Goal: Navigation & Orientation: Find specific page/section

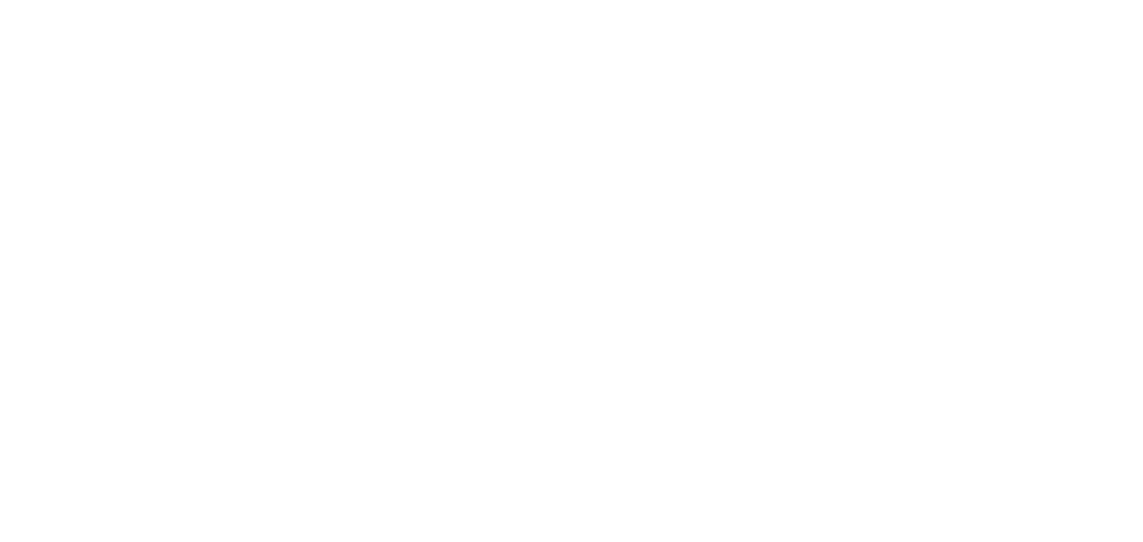
select select "*"
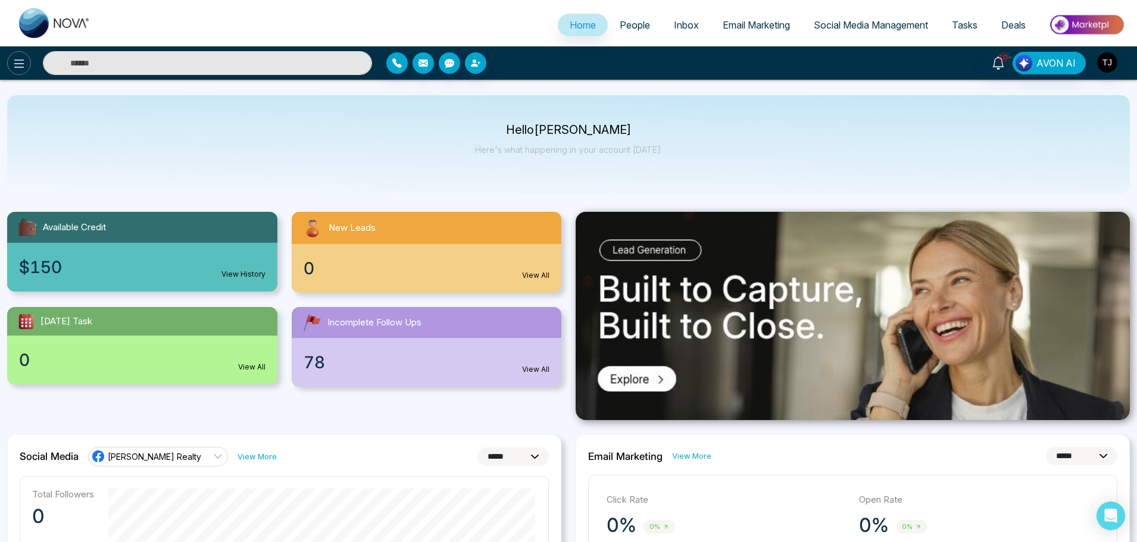
click at [12, 53] on button at bounding box center [19, 63] width 24 height 24
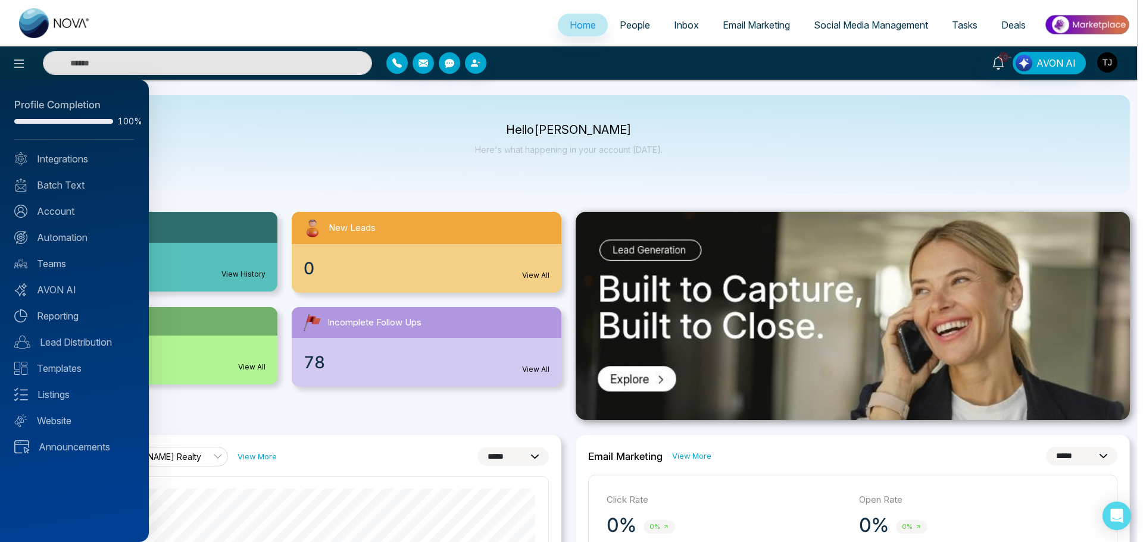
click at [15, 62] on div at bounding box center [571, 271] width 1143 height 542
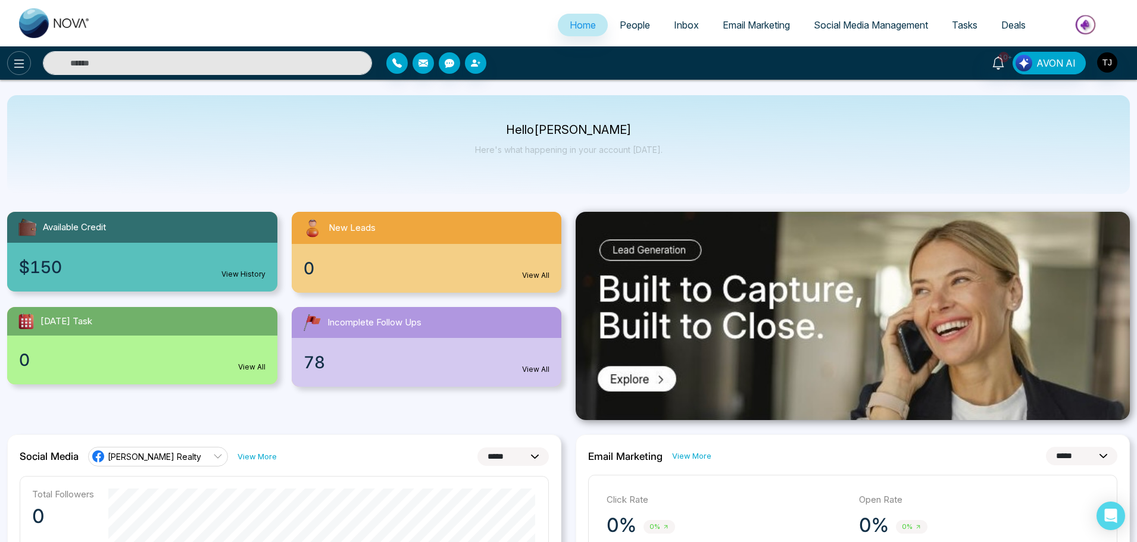
click at [11, 64] on button at bounding box center [19, 63] width 24 height 24
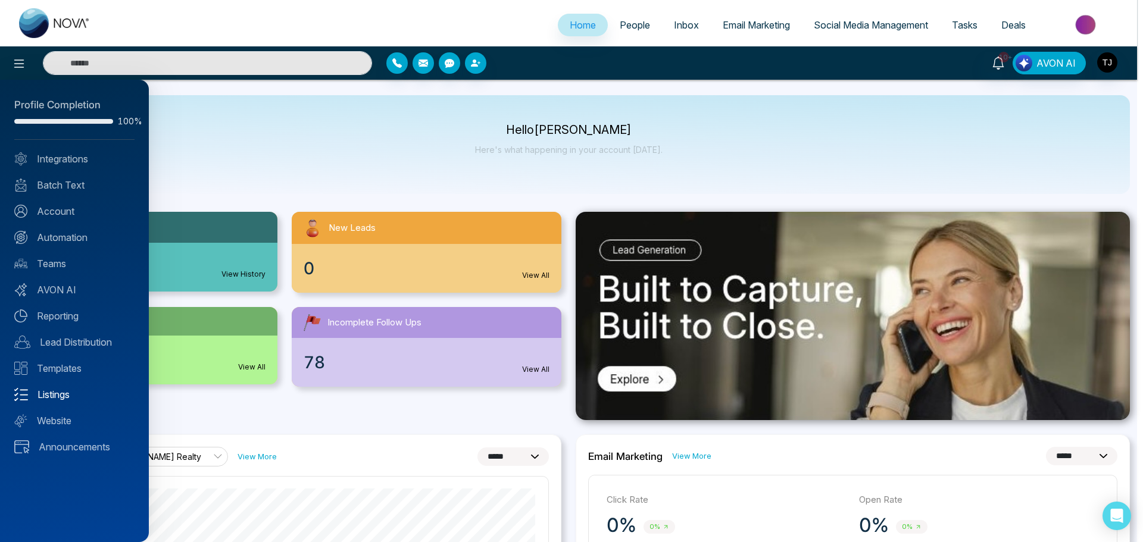
click at [71, 395] on link "Listings" at bounding box center [74, 394] width 120 height 14
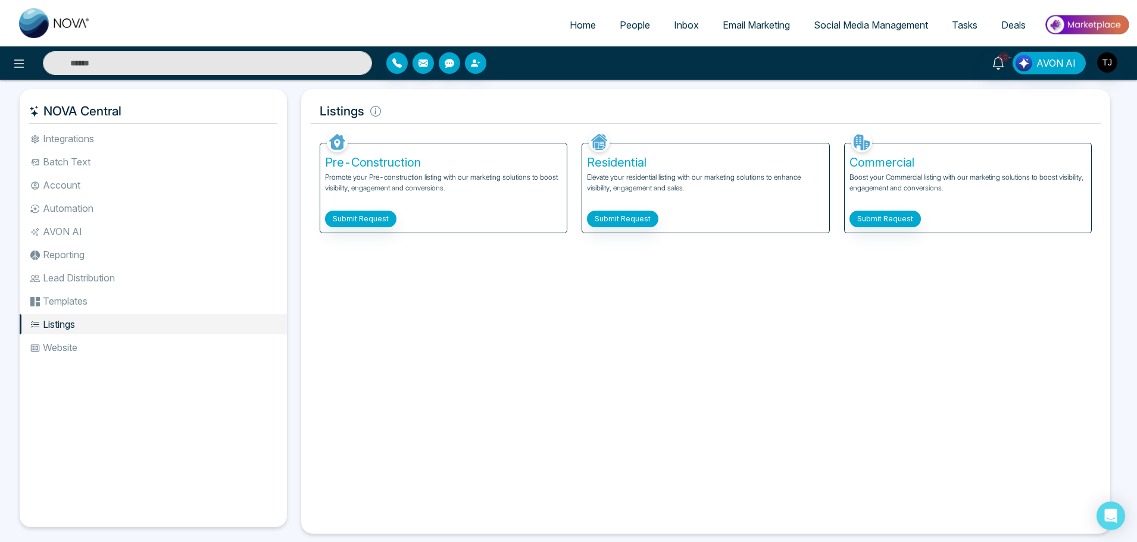
click at [21, 65] on icon at bounding box center [19, 64] width 14 height 14
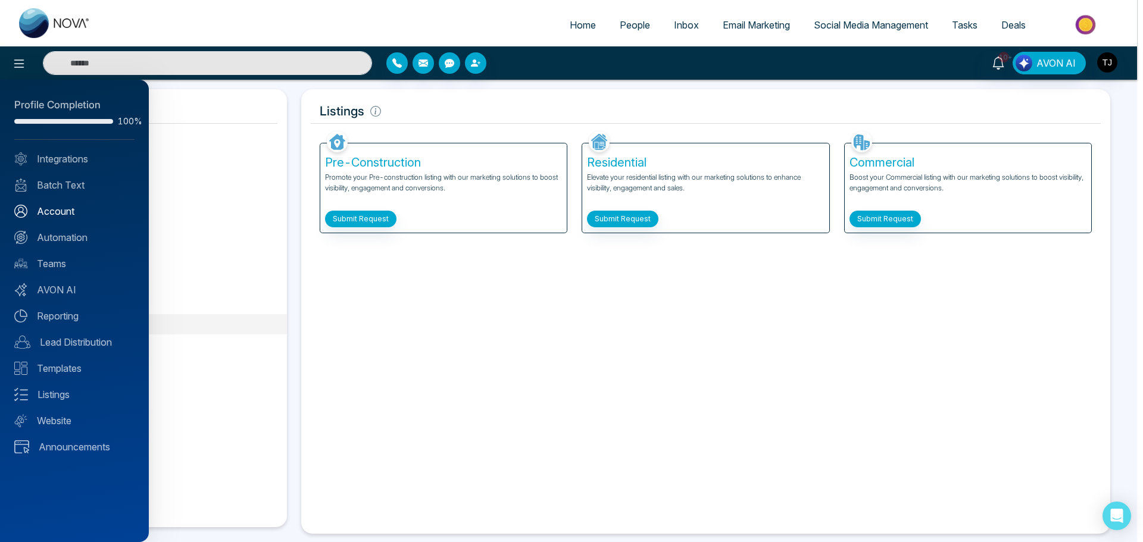
click at [84, 215] on link "Account" at bounding box center [74, 211] width 120 height 14
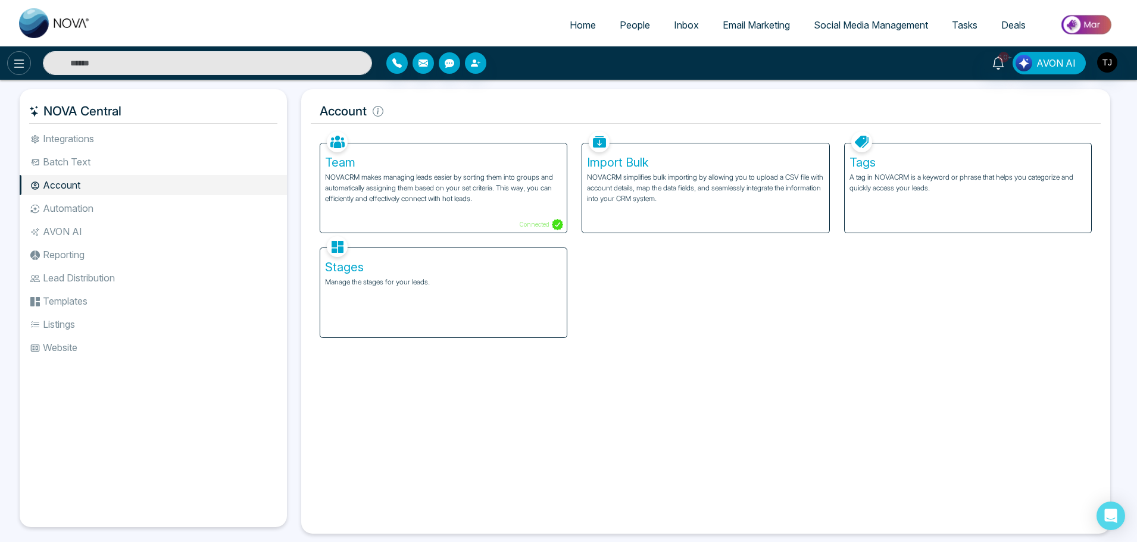
click at [15, 55] on button at bounding box center [19, 63] width 24 height 24
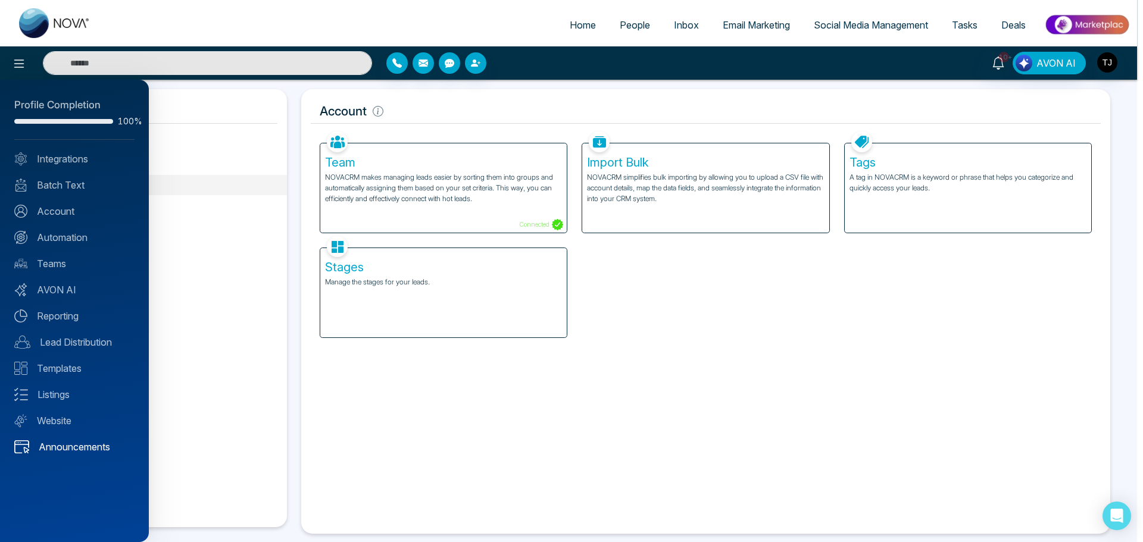
click at [65, 441] on link "Announcements" at bounding box center [74, 447] width 120 height 14
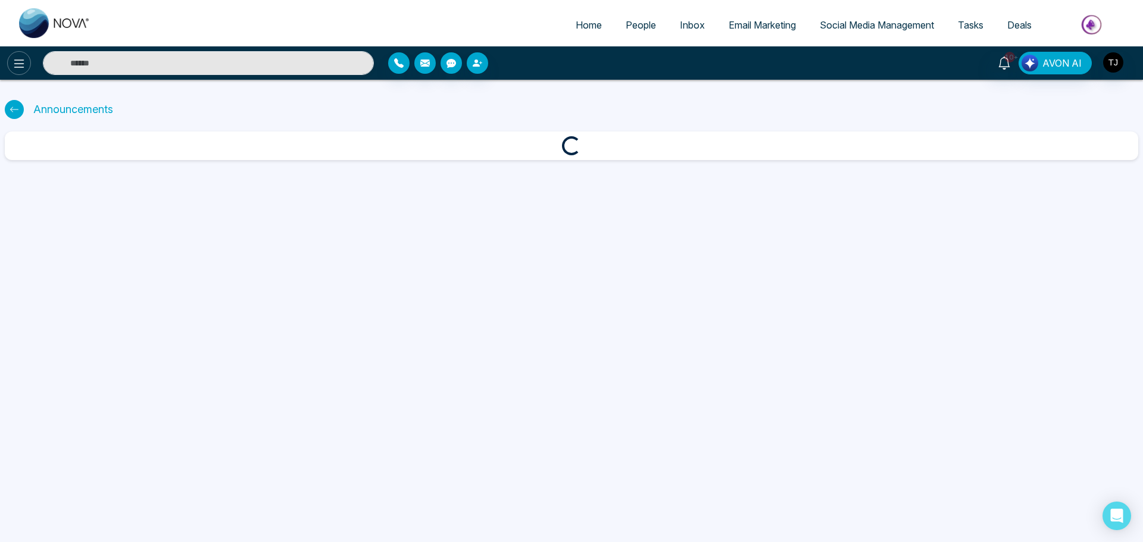
click at [18, 62] on icon at bounding box center [19, 64] width 14 height 14
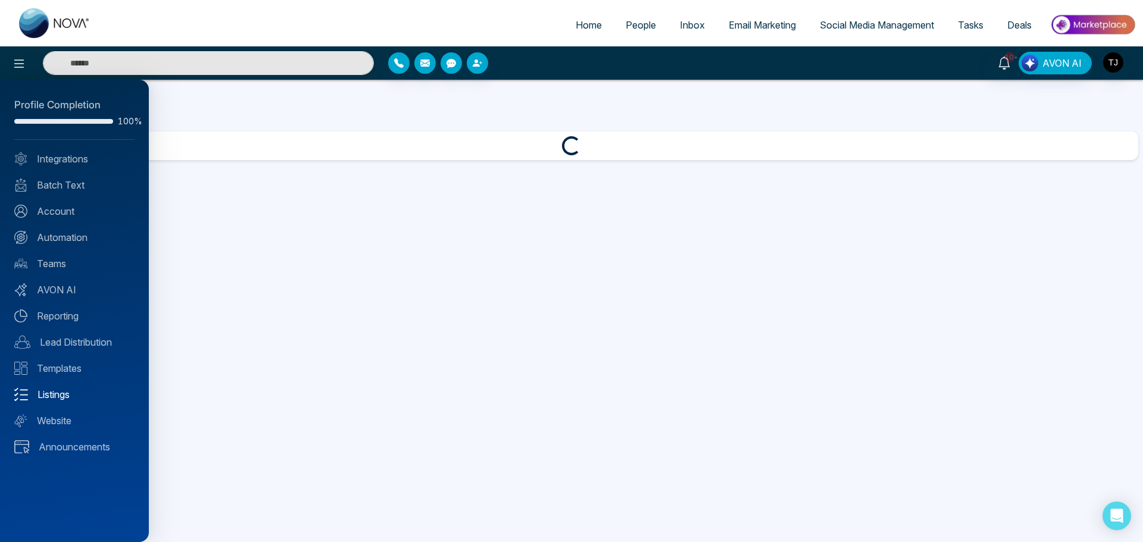
click at [76, 398] on link "Listings" at bounding box center [74, 394] width 120 height 14
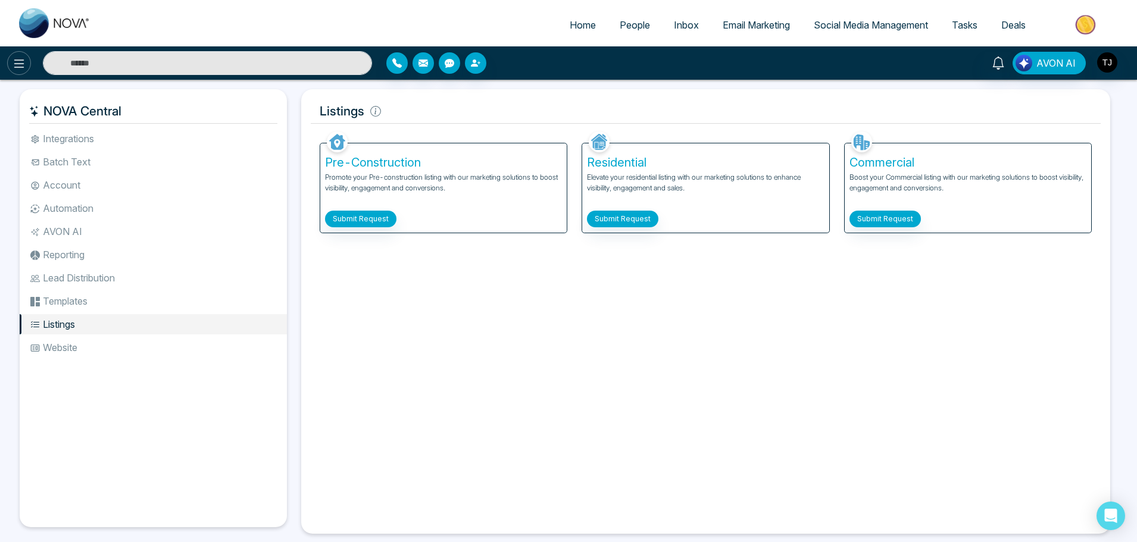
click at [20, 59] on icon at bounding box center [19, 64] width 14 height 14
click at [21, 63] on icon at bounding box center [19, 64] width 14 height 14
click at [61, 258] on li "Reporting" at bounding box center [153, 255] width 267 height 20
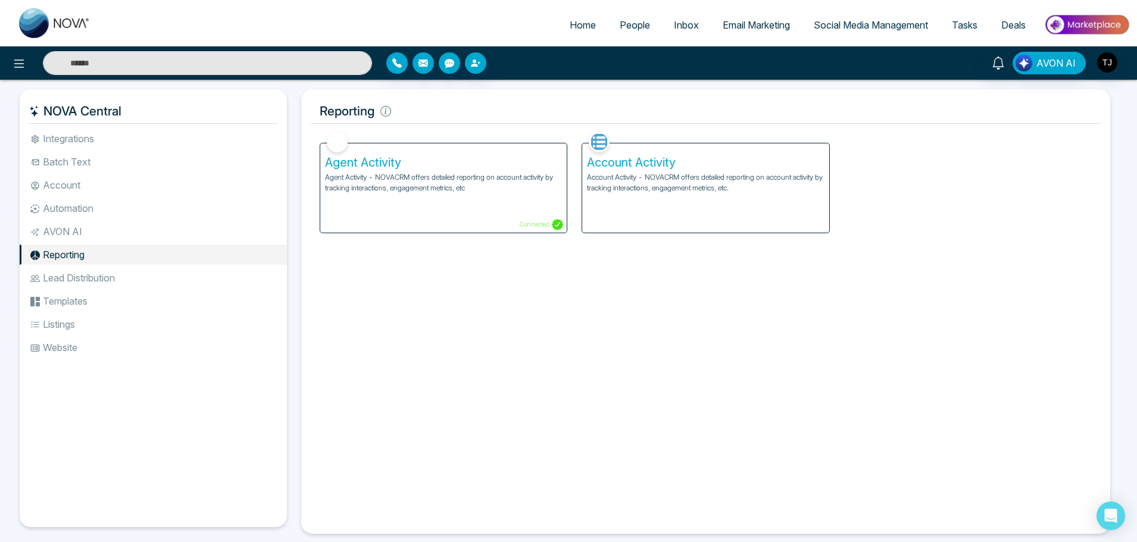
click at [69, 287] on li "Lead Distribution" at bounding box center [153, 278] width 267 height 20
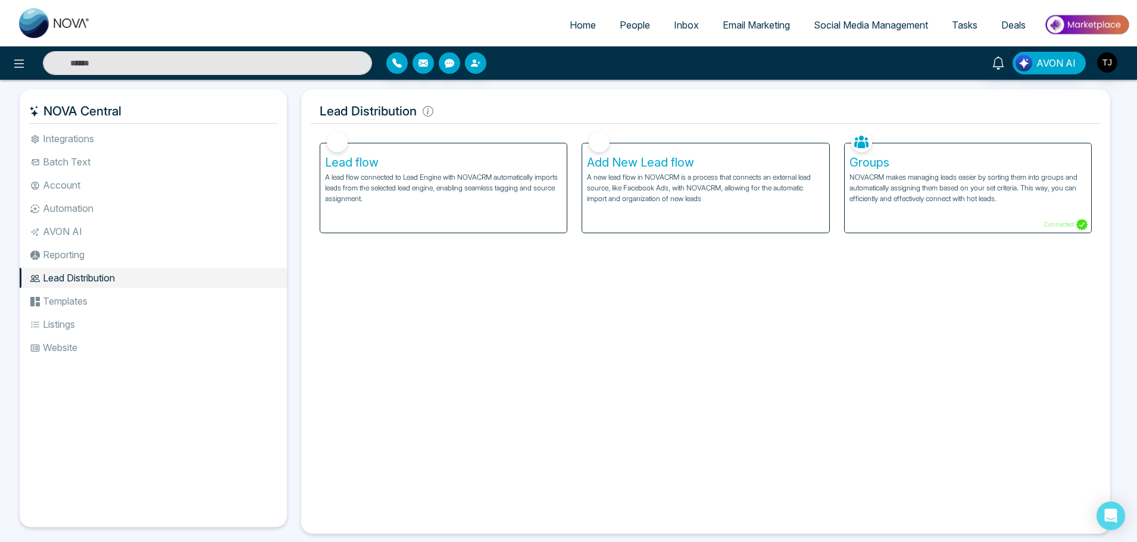
click at [86, 236] on li "AVON AI" at bounding box center [153, 231] width 267 height 20
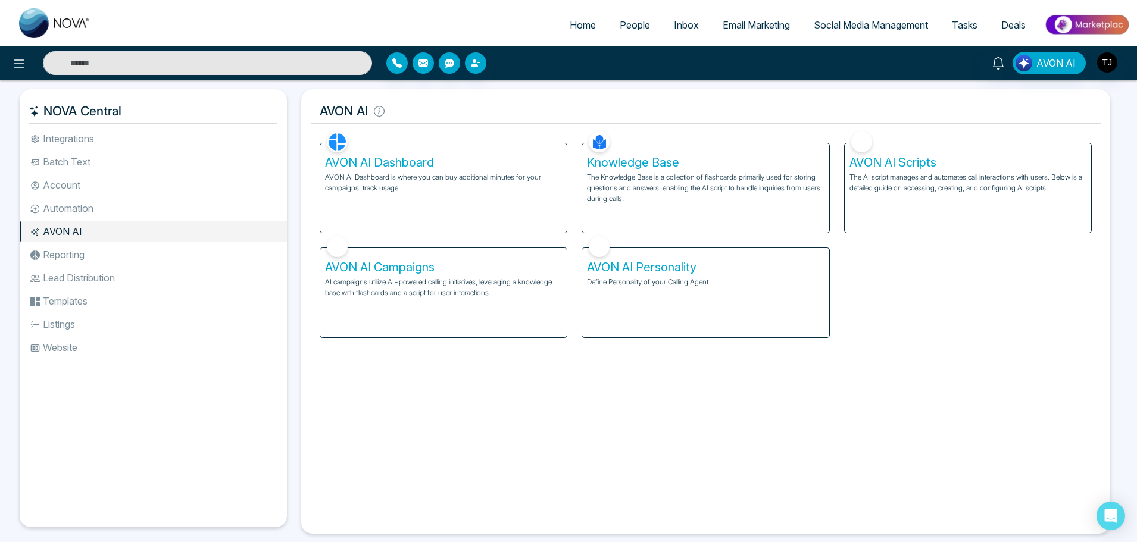
click at [91, 212] on li "Automation" at bounding box center [153, 208] width 267 height 20
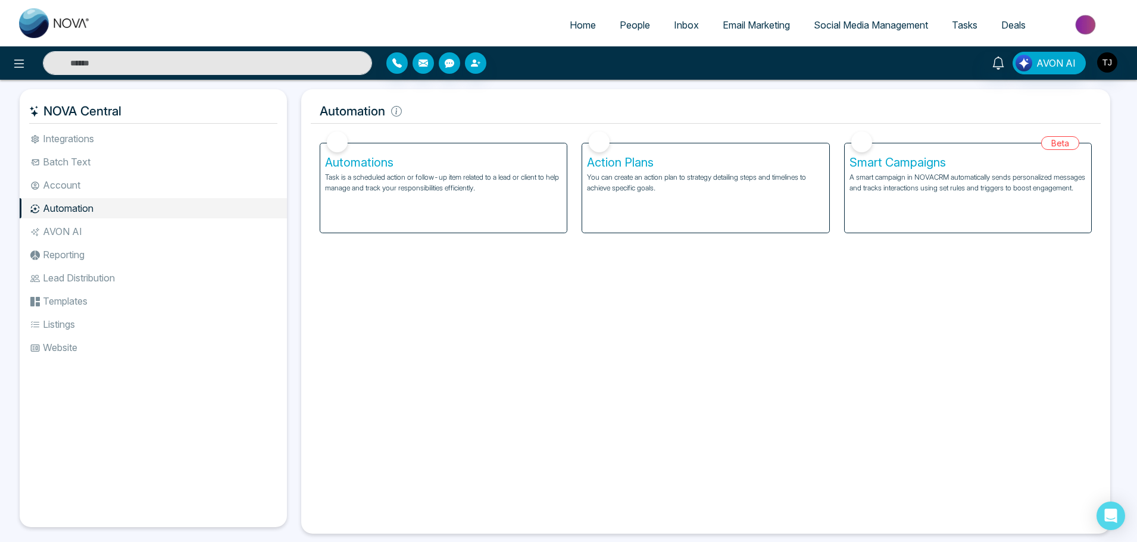
click at [95, 184] on li "Account" at bounding box center [153, 185] width 267 height 20
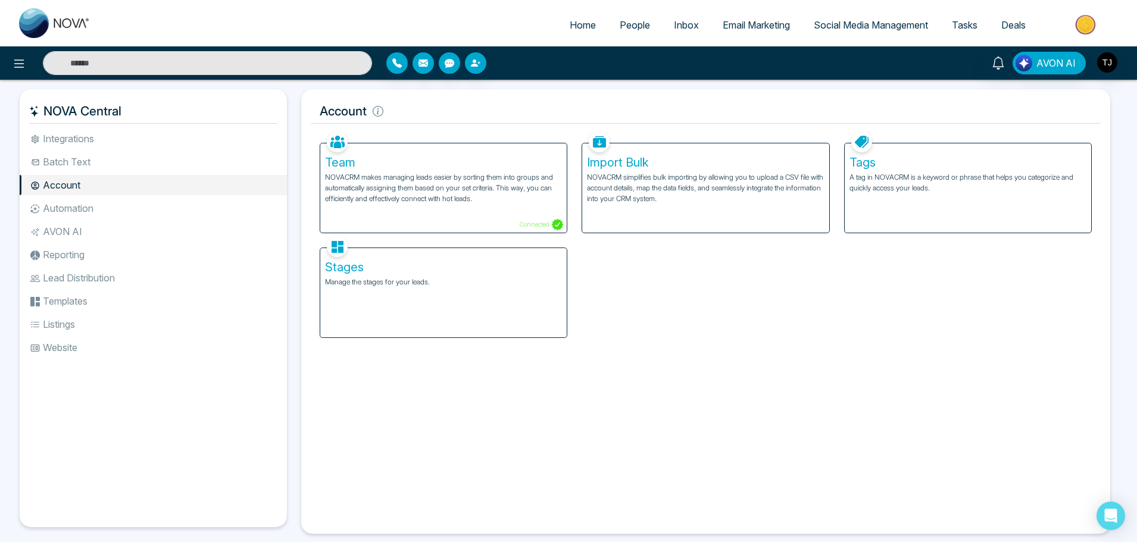
click at [98, 158] on li "Batch Text" at bounding box center [153, 162] width 267 height 20
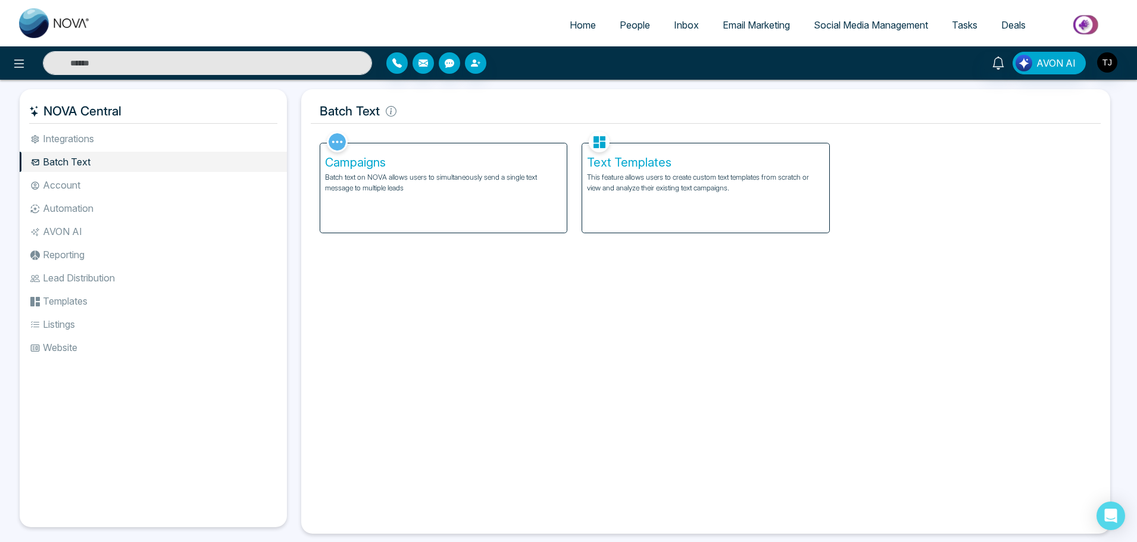
click at [96, 153] on li "Batch Text" at bounding box center [153, 162] width 267 height 20
click at [98, 148] on li "Integrations" at bounding box center [153, 139] width 267 height 20
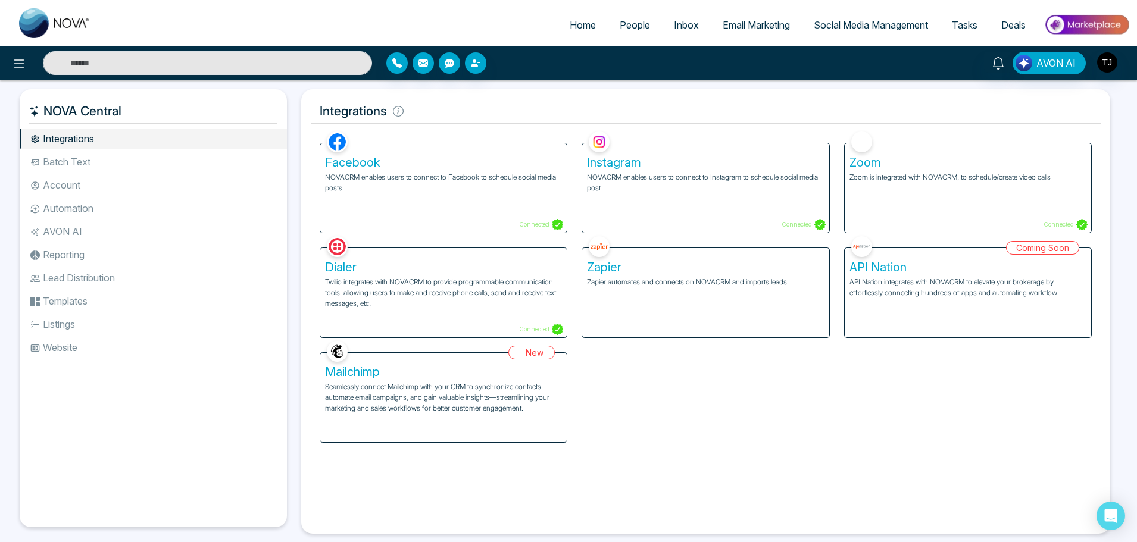
click at [98, 148] on li "Integrations" at bounding box center [153, 139] width 267 height 20
click at [14, 66] on icon at bounding box center [19, 64] width 14 height 14
click at [277, 121] on div "NOVA Central" at bounding box center [153, 111] width 267 height 25
click at [290, 123] on div "NOVA Central Integrations Batch Text Account Automation AVON AI Reporting Lead …" at bounding box center [157, 311] width 274 height 445
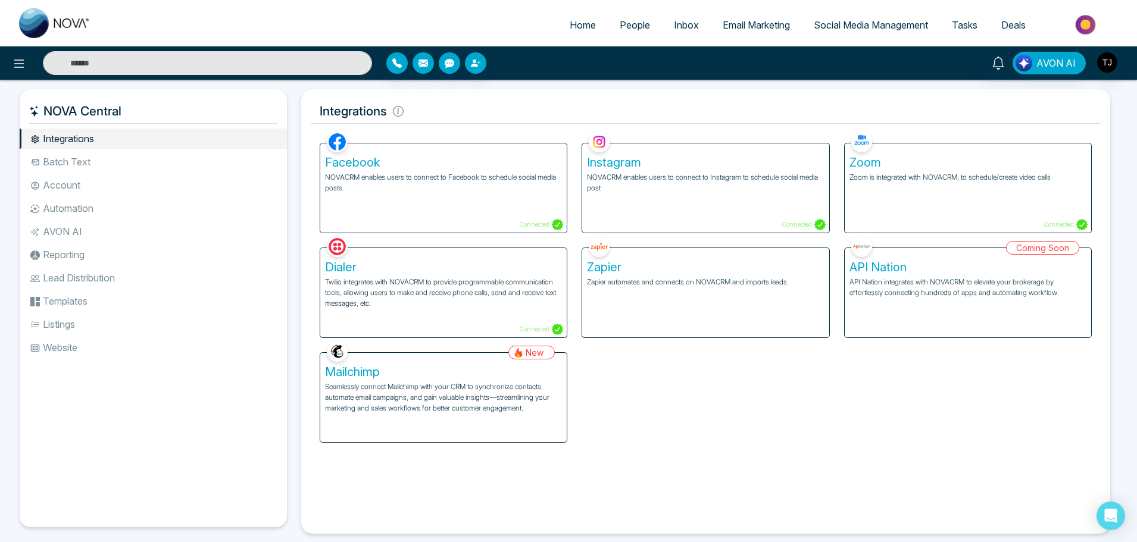
click at [290, 123] on div "NOVA Central Integrations Batch Text Account Automation AVON AI Reporting Lead …" at bounding box center [157, 311] width 274 height 445
click at [915, 365] on div "Facebook NOVACRM enables users to connect to Facebook to schedule social media …" at bounding box center [705, 286] width 786 height 314
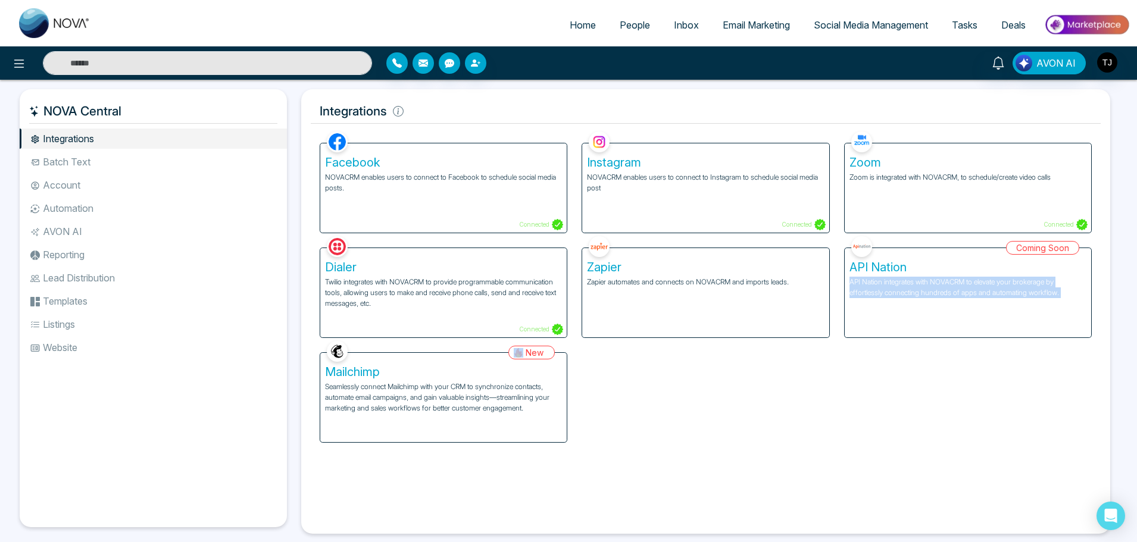
click at [870, 394] on div "Facebook NOVACRM enables users to connect to Facebook to schedule social media …" at bounding box center [705, 286] width 786 height 314
click at [1006, 27] on span "Deals" at bounding box center [1013, 25] width 24 height 12
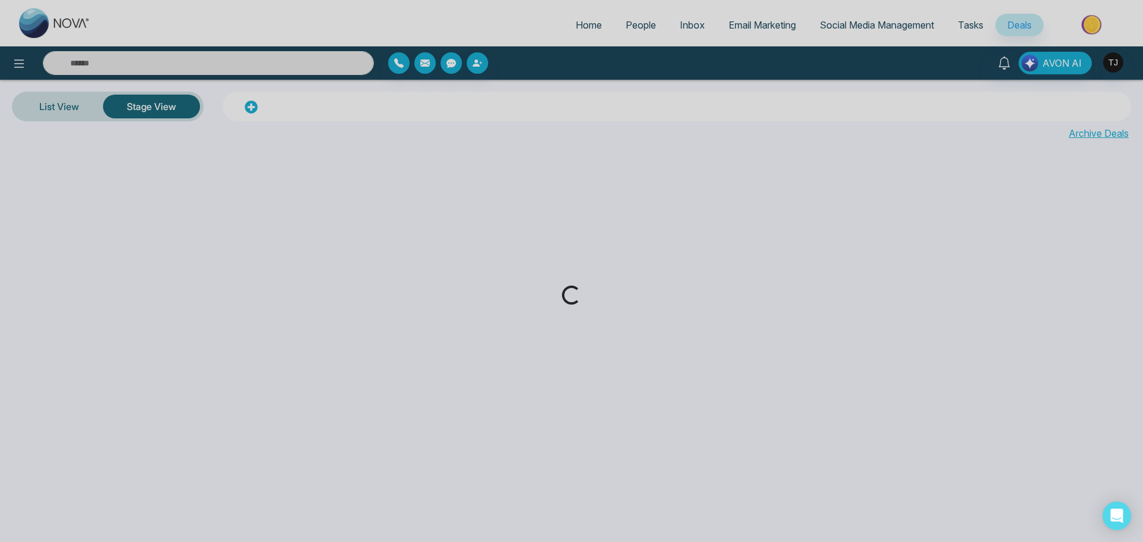
click at [580, 23] on div "Loading..." at bounding box center [571, 271] width 1143 height 542
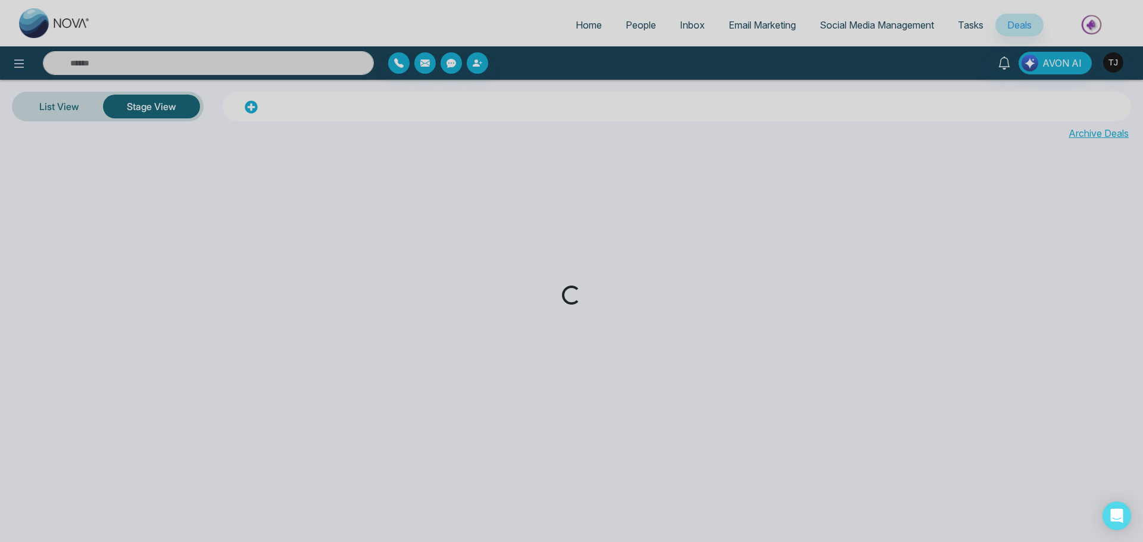
click at [580, 23] on div "Loading..." at bounding box center [571, 271] width 1143 height 542
click at [21, 73] on div "Loading..." at bounding box center [571, 271] width 1143 height 542
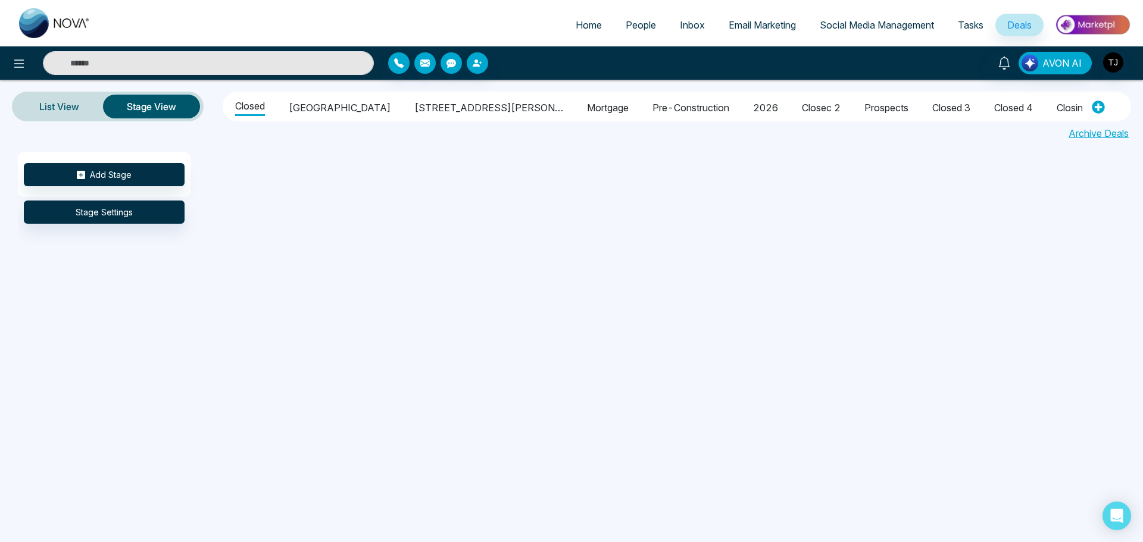
click at [6, 67] on div at bounding box center [190, 63] width 381 height 24
click at [14, 62] on icon at bounding box center [19, 64] width 14 height 14
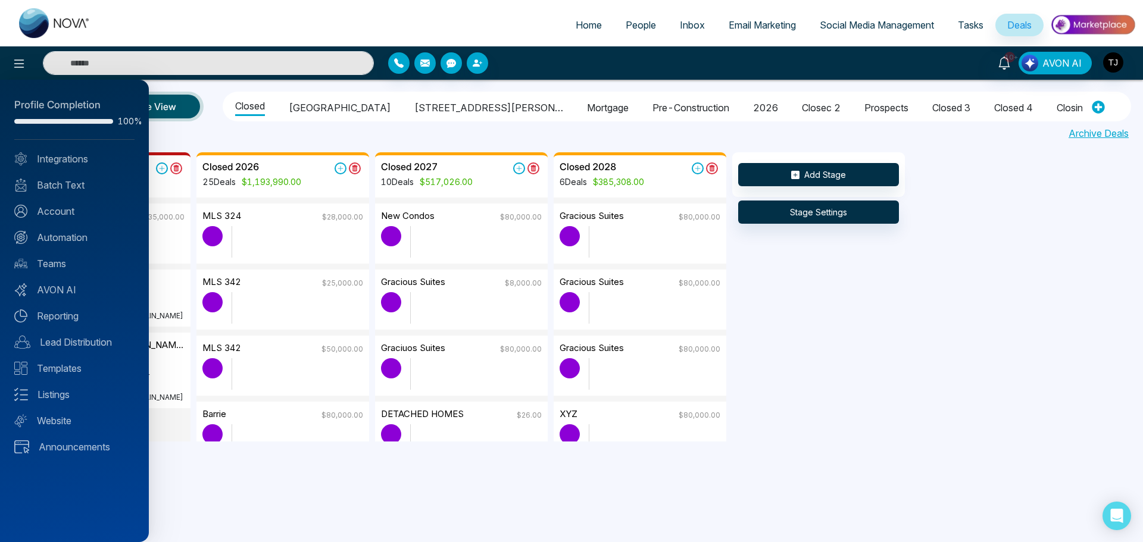
click at [23, 68] on div at bounding box center [571, 271] width 1143 height 542
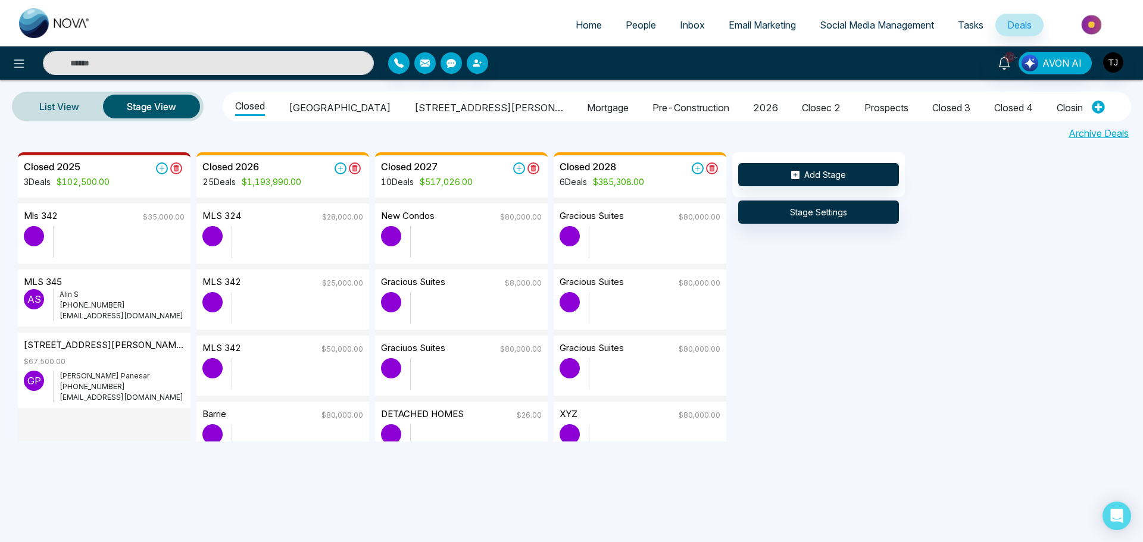
click at [21, 64] on icon at bounding box center [19, 64] width 14 height 14
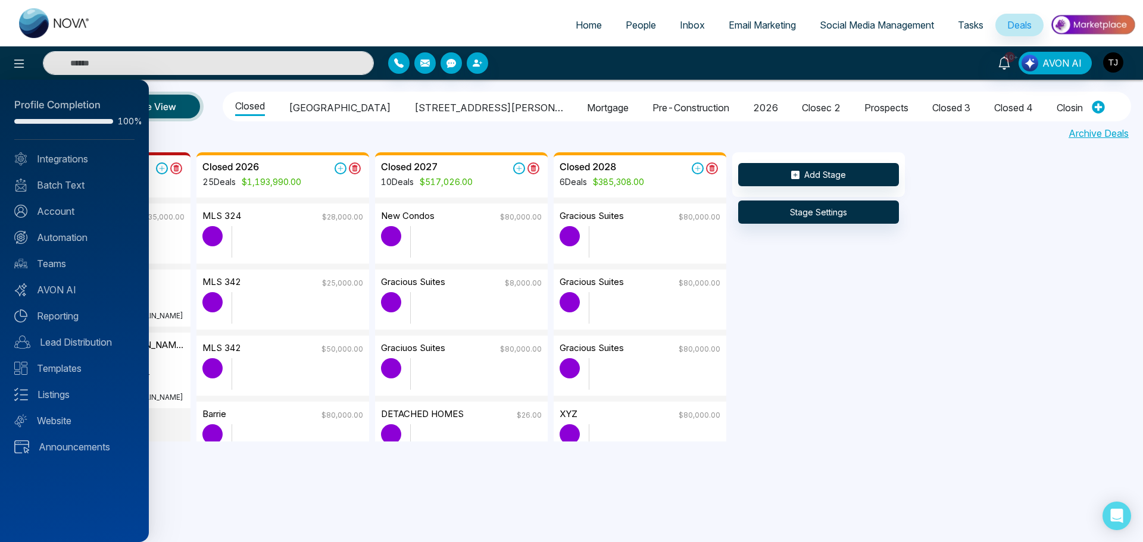
click at [1116, 67] on div at bounding box center [571, 271] width 1143 height 542
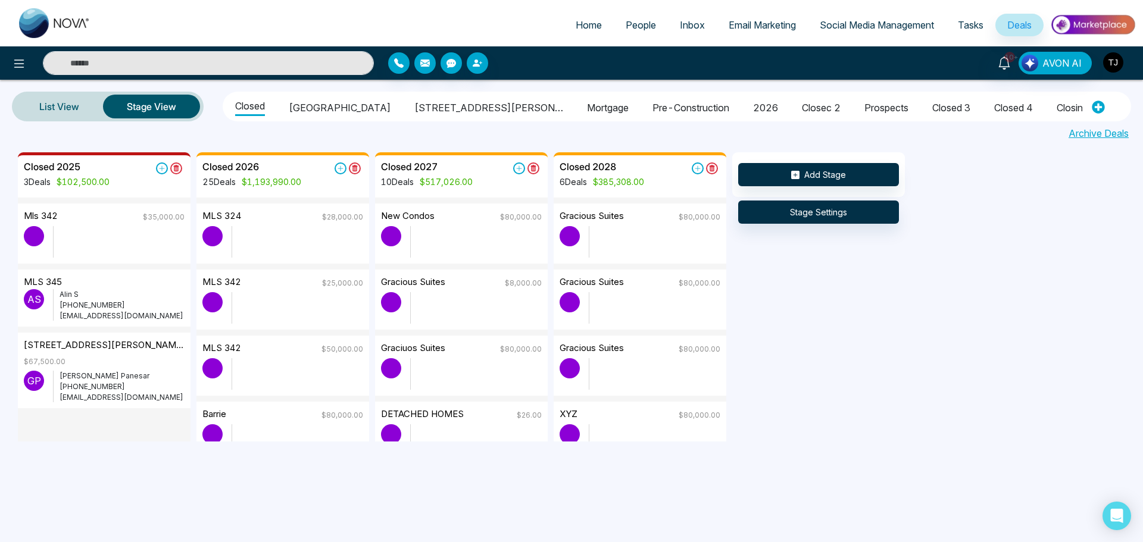
click at [1116, 67] on img "button" at bounding box center [1113, 62] width 20 height 20
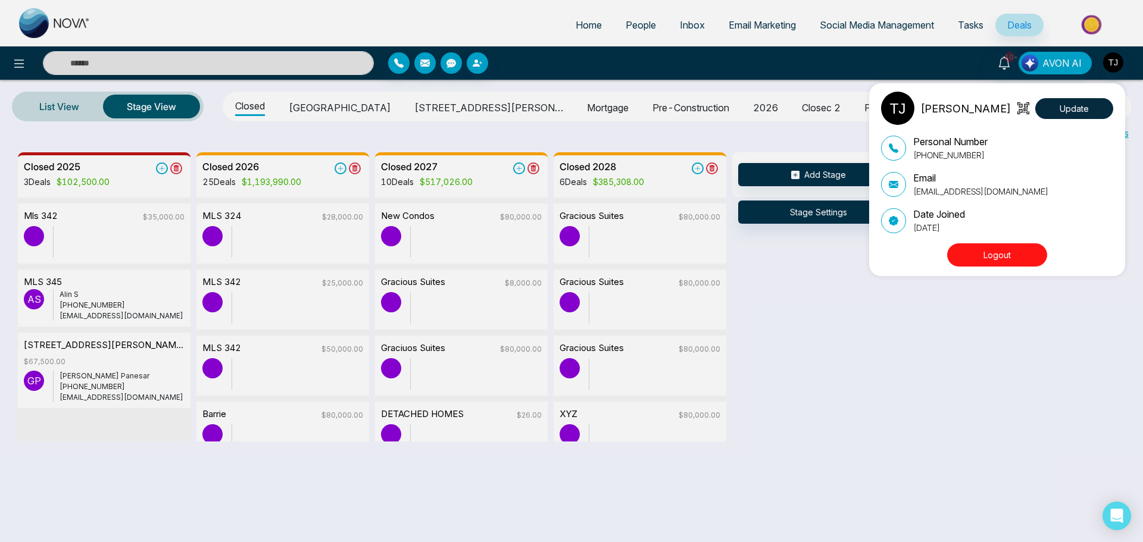
click at [18, 68] on div "[PERSON_NAME] Update Personal Number [PHONE_NUMBER] Email [EMAIL_ADDRESS][DOMAI…" at bounding box center [571, 271] width 1143 height 542
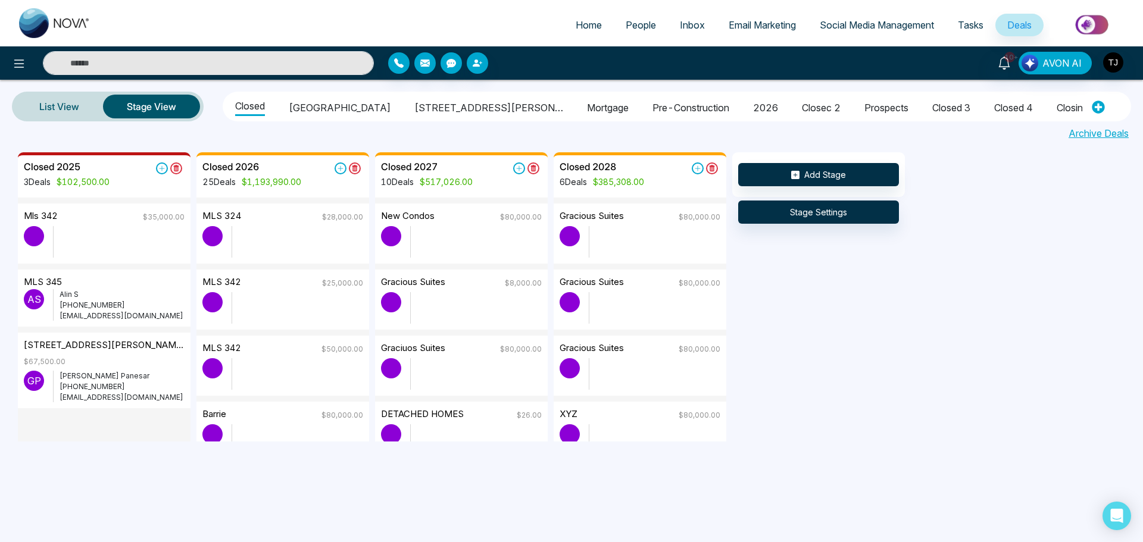
click at [18, 68] on icon at bounding box center [19, 64] width 14 height 14
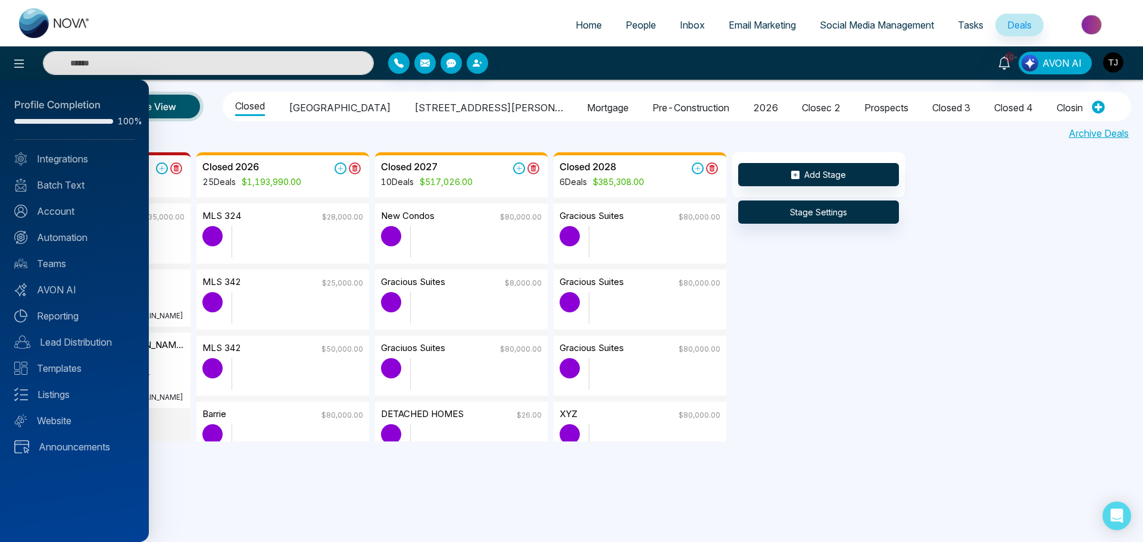
click at [882, 333] on div at bounding box center [571, 271] width 1143 height 542
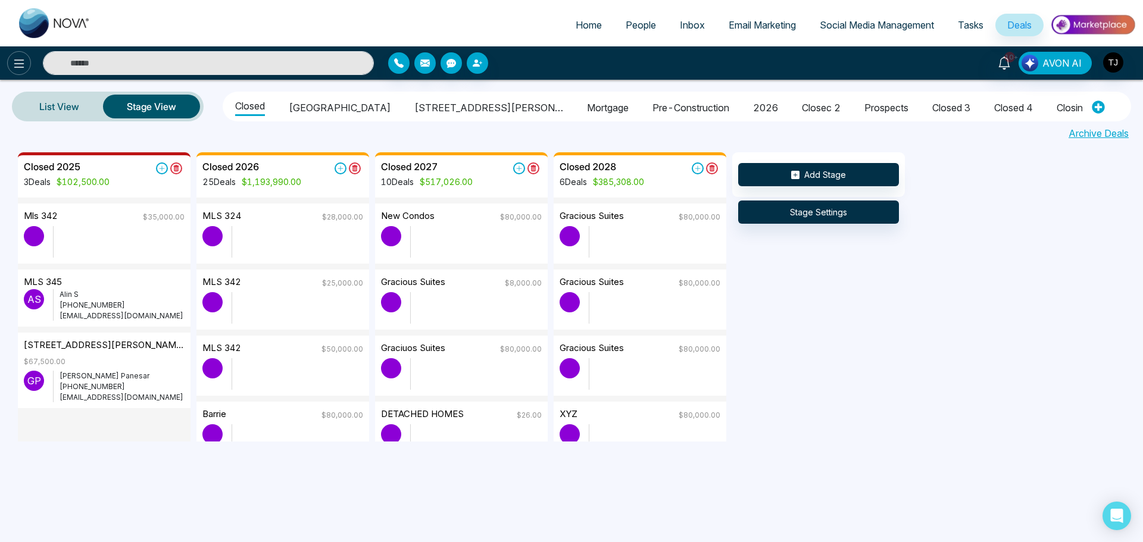
click at [11, 70] on button at bounding box center [19, 63] width 24 height 24
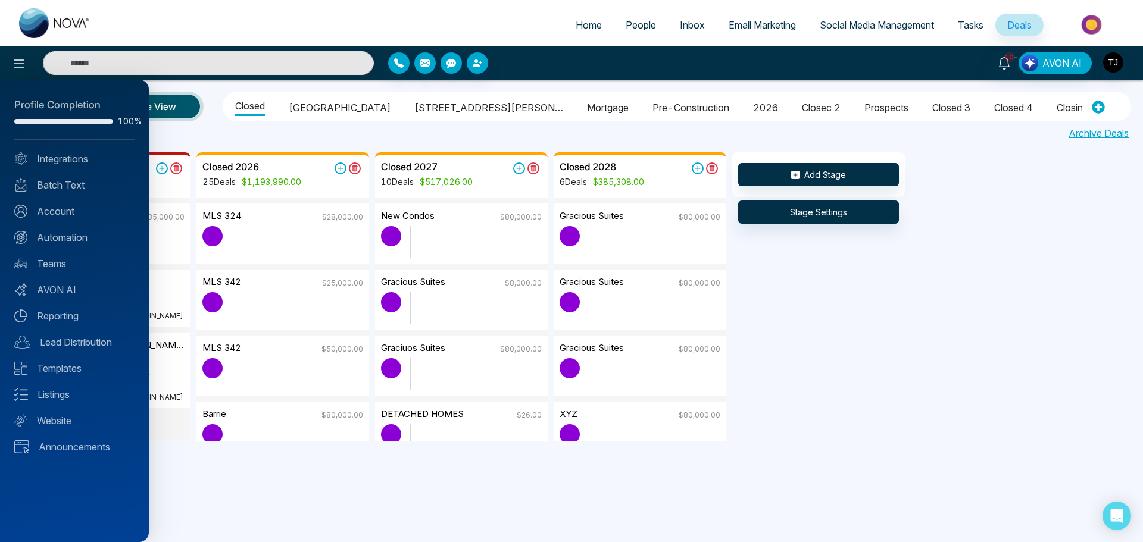
click at [28, 20] on div at bounding box center [571, 271] width 1143 height 542
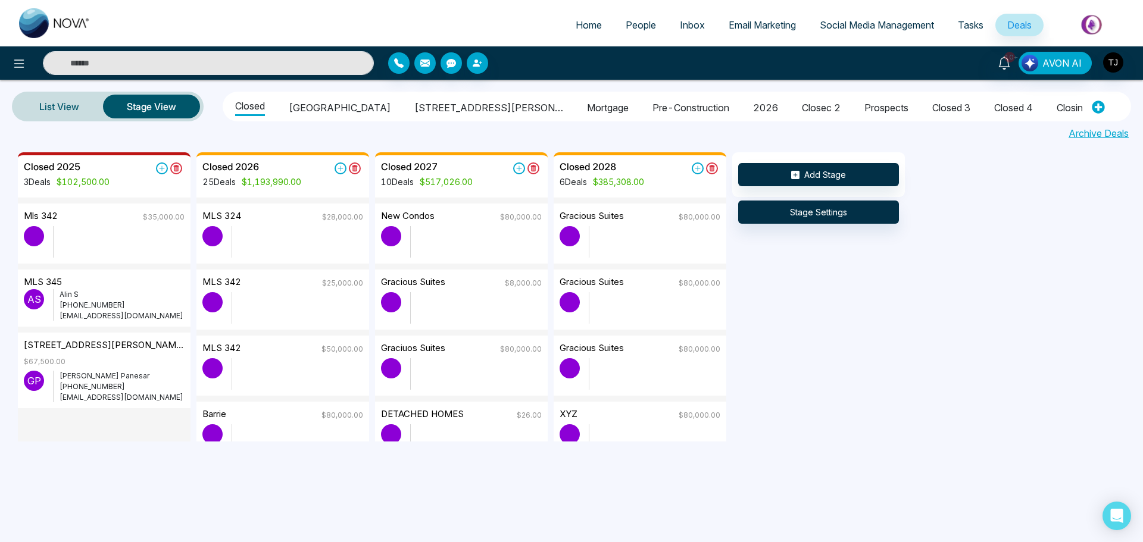
click at [28, 20] on img at bounding box center [54, 23] width 71 height 30
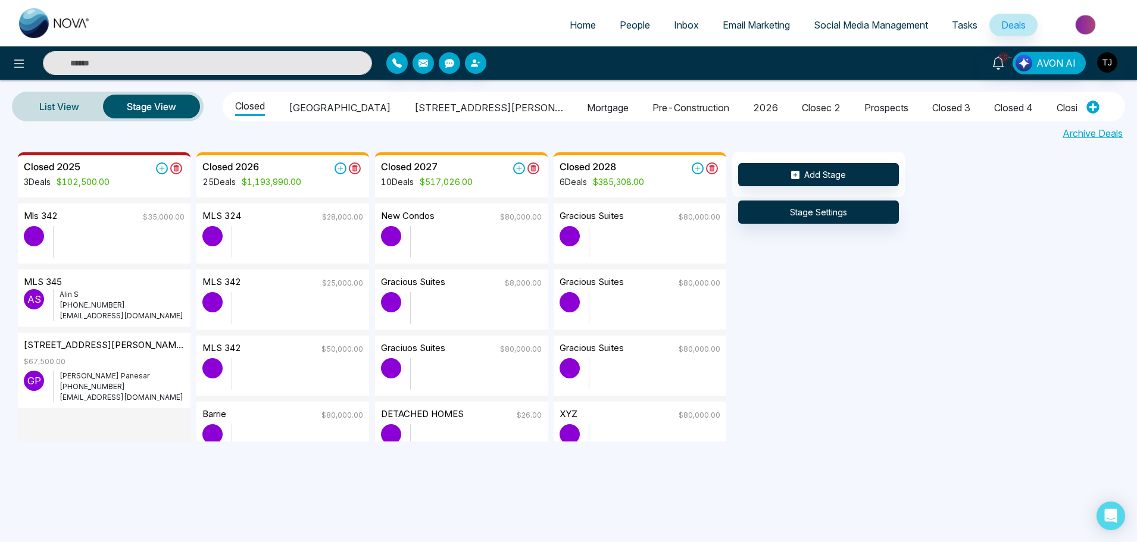
select select "*"
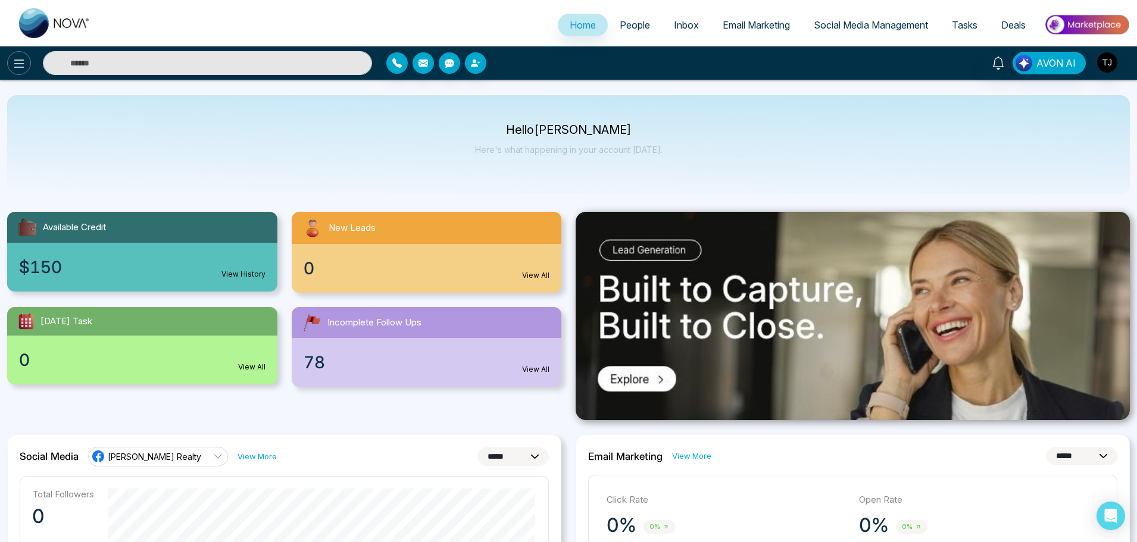
click at [8, 62] on button at bounding box center [19, 63] width 24 height 24
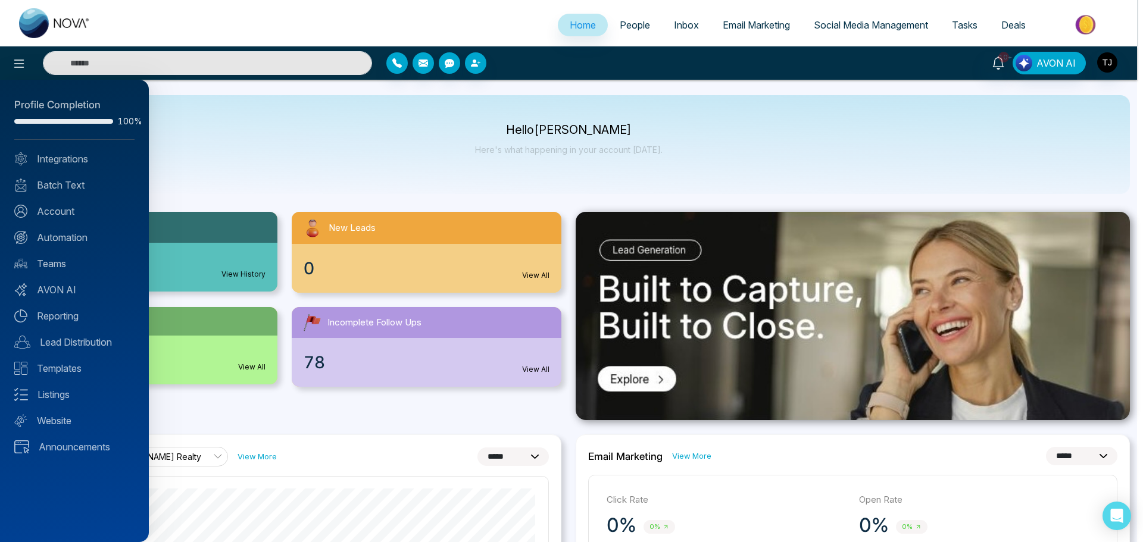
click at [612, 23] on div at bounding box center [571, 271] width 1143 height 542
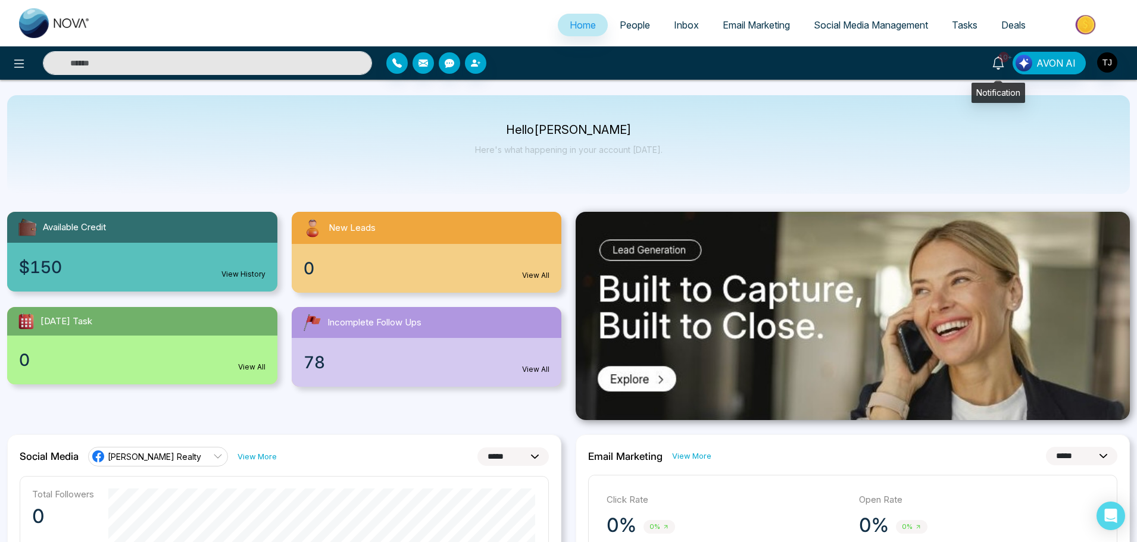
click at [1000, 60] on span "10+" at bounding box center [1003, 57] width 11 height 11
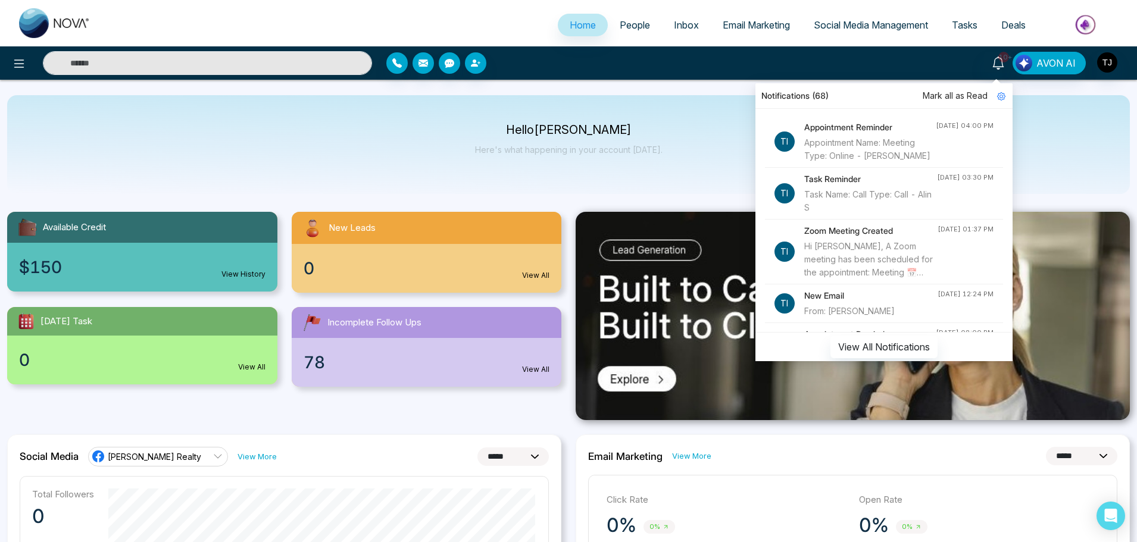
click at [1060, 134] on div "Hello [PERSON_NAME] Here's what happening in your account [DATE]." at bounding box center [568, 144] width 1122 height 99
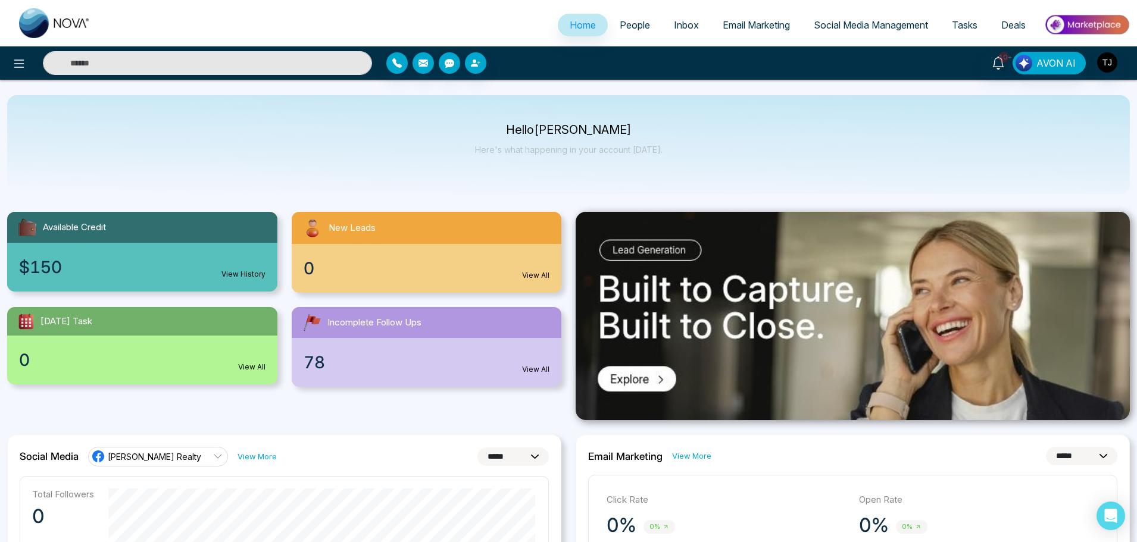
click at [29, 74] on div at bounding box center [189, 63] width 379 height 24
click at [11, 55] on button at bounding box center [19, 63] width 24 height 24
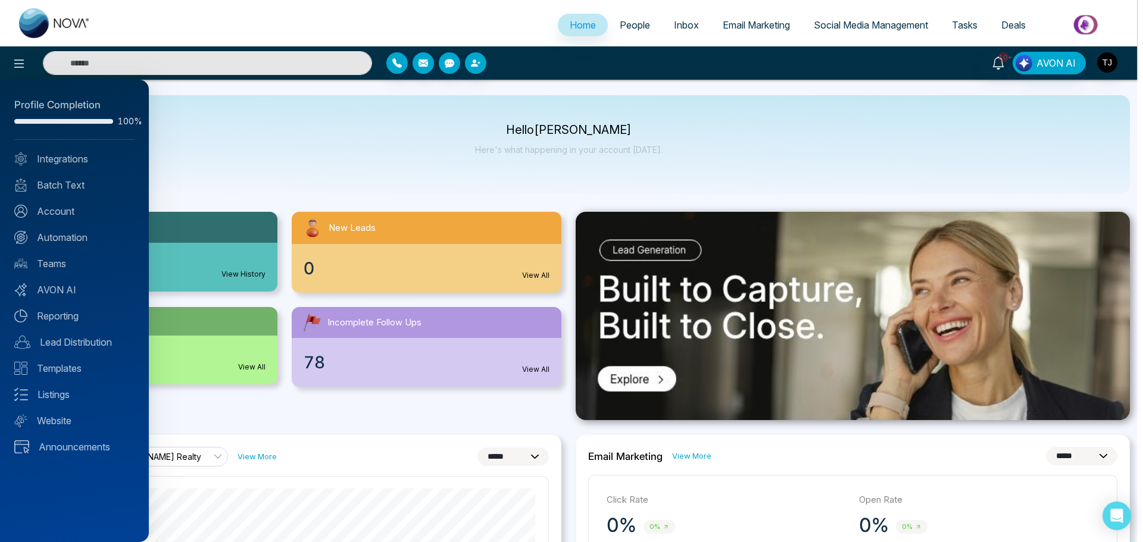
click at [1108, 67] on div at bounding box center [571, 271] width 1143 height 542
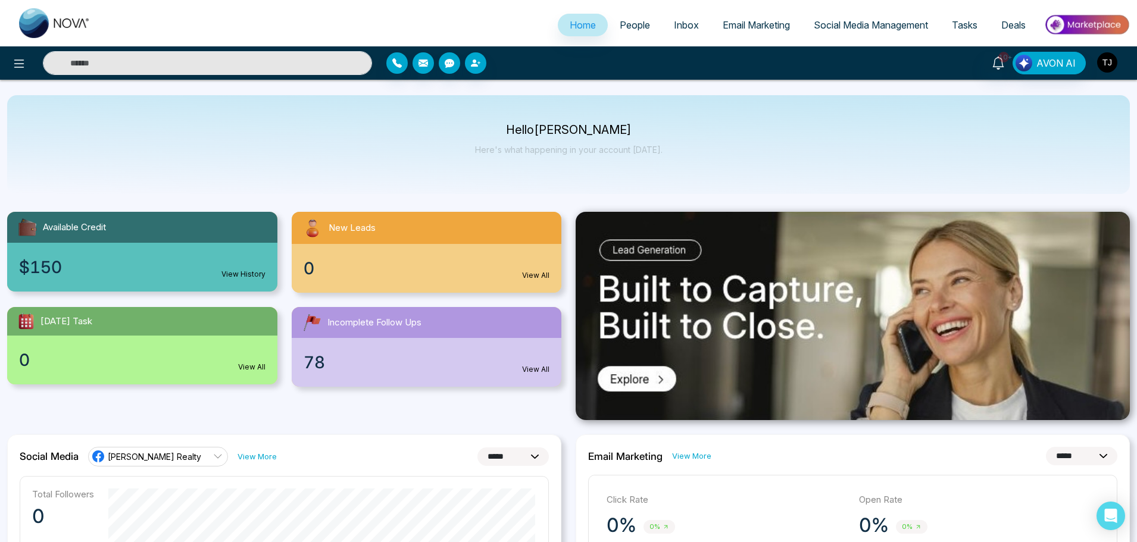
click at [1108, 67] on img "button" at bounding box center [1107, 62] width 20 height 20
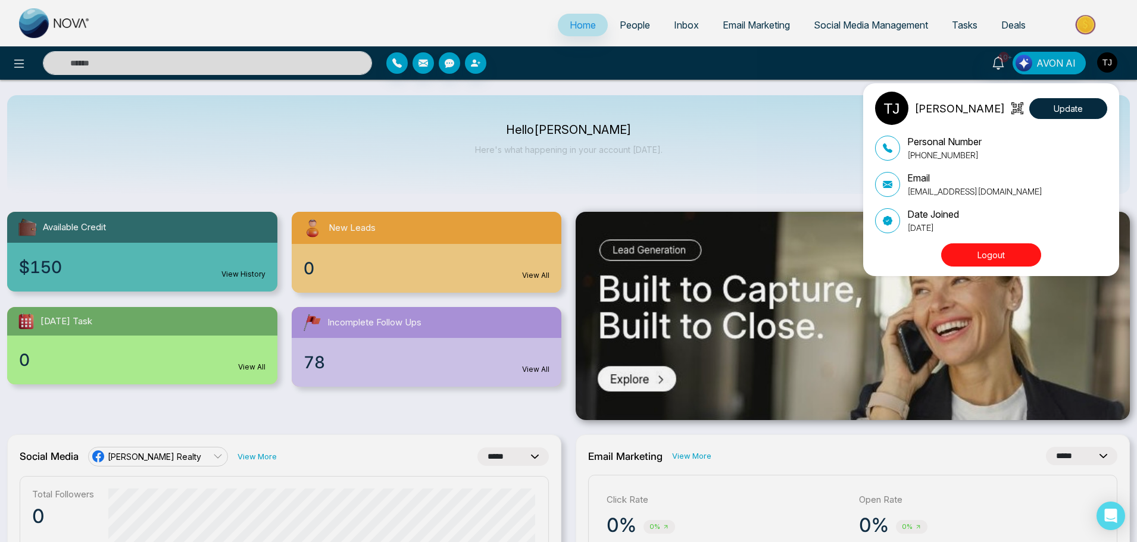
click at [17, 64] on div "[PERSON_NAME] Update Personal Number [PHONE_NUMBER] Email [EMAIL_ADDRESS][DOMAI…" at bounding box center [568, 271] width 1137 height 542
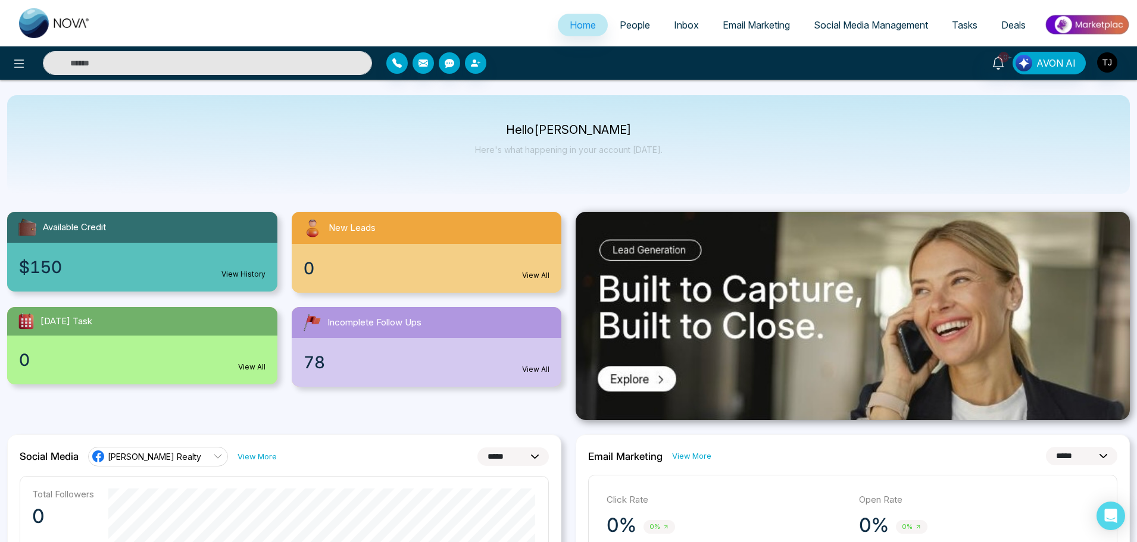
click at [17, 64] on icon at bounding box center [19, 64] width 14 height 14
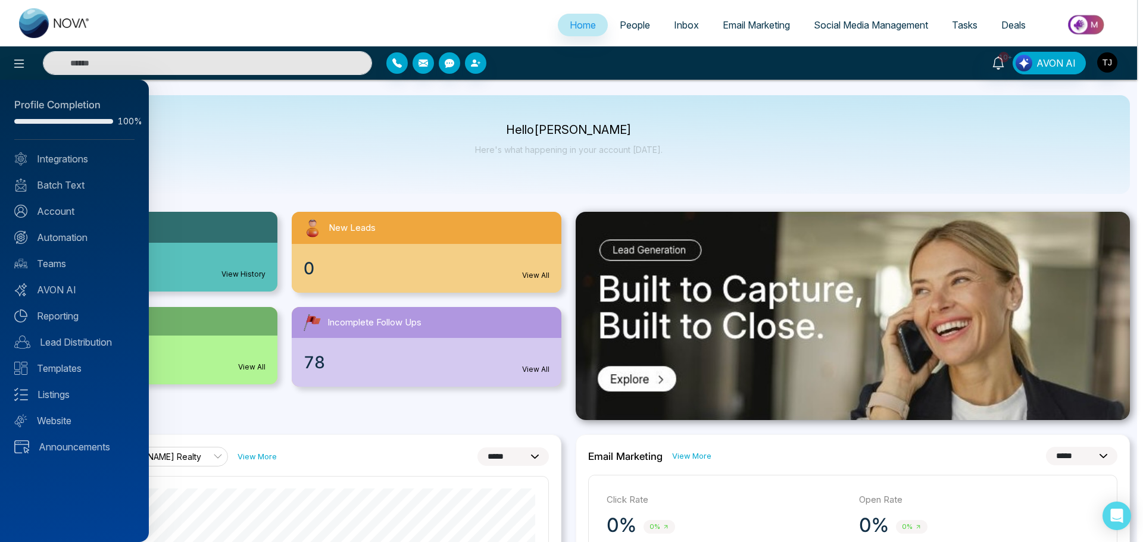
click at [715, 126] on div at bounding box center [571, 271] width 1143 height 542
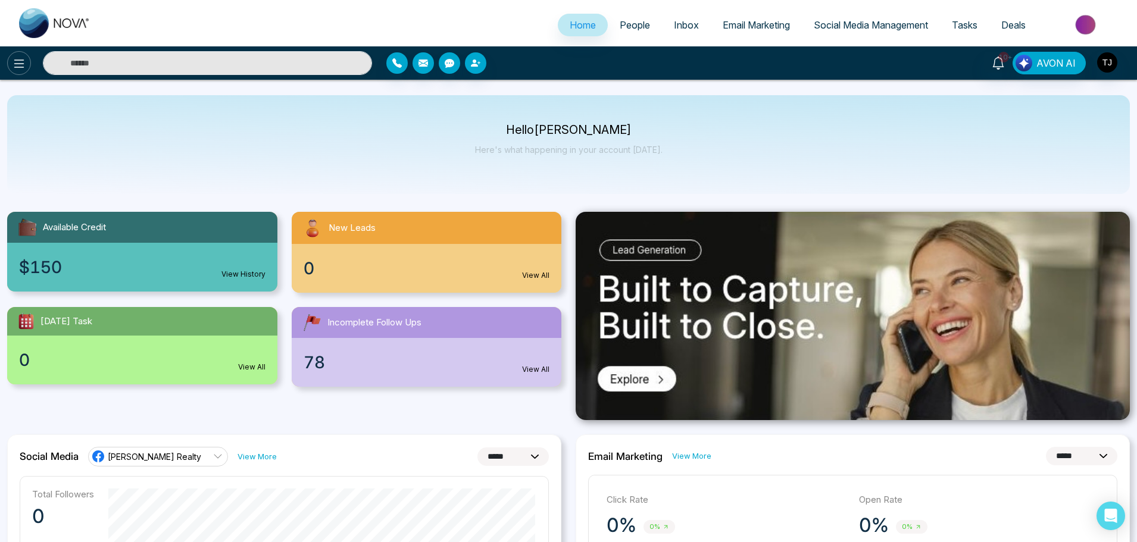
click at [20, 58] on icon at bounding box center [19, 64] width 14 height 14
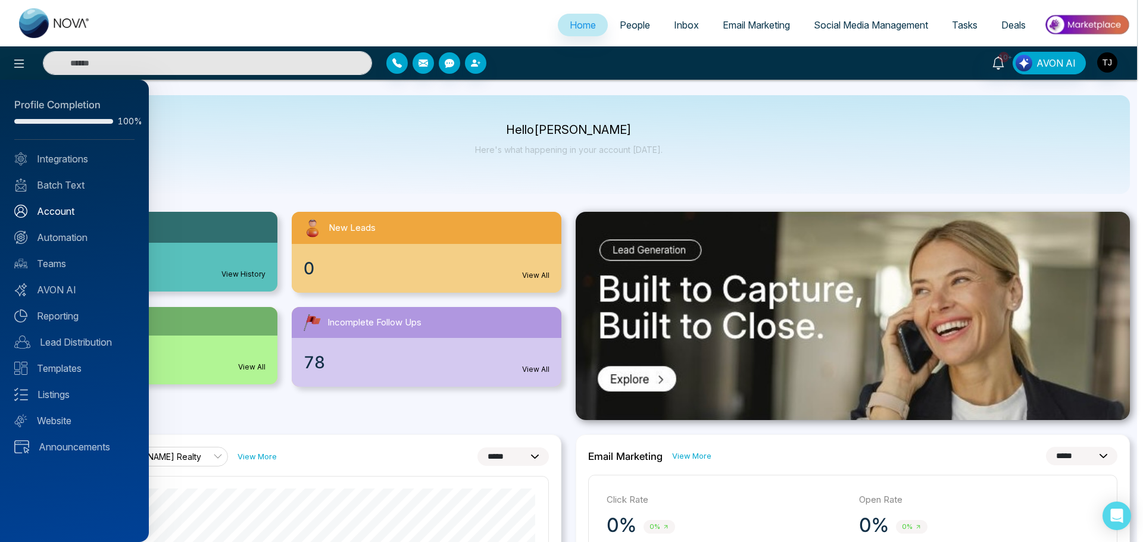
click at [79, 207] on link "Account" at bounding box center [74, 211] width 120 height 14
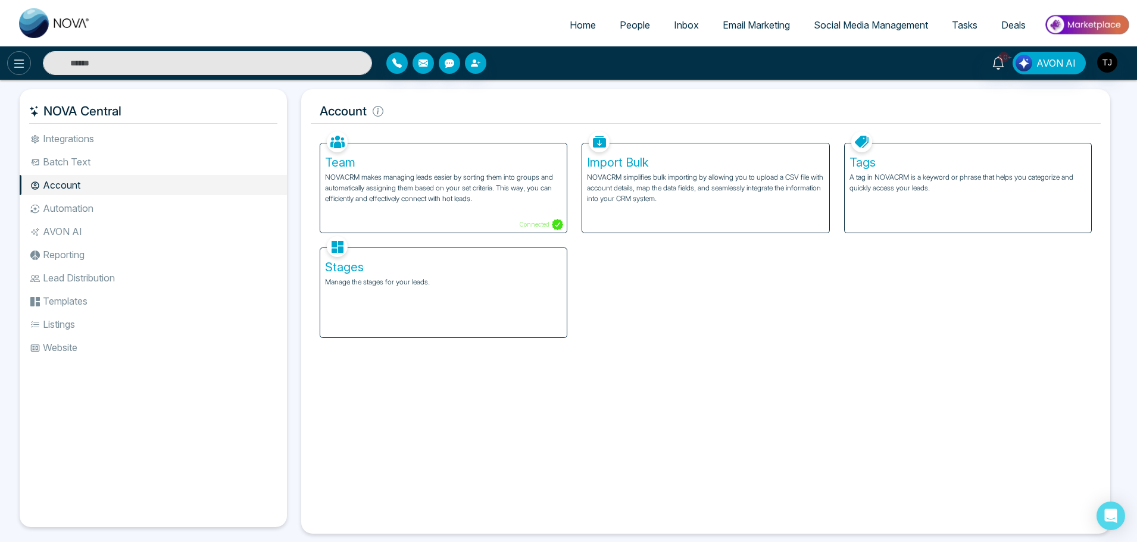
click at [22, 57] on icon at bounding box center [19, 64] width 14 height 14
